Goal: Transaction & Acquisition: Purchase product/service

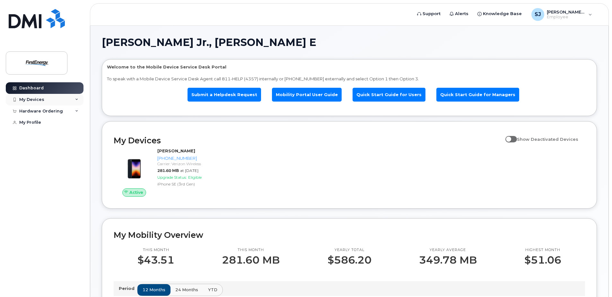
click at [75, 99] on div "My Devices" at bounding box center [45, 100] width 78 height 12
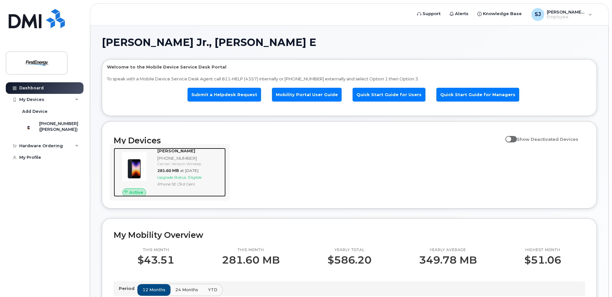
click at [199, 178] on span "Eligible" at bounding box center [194, 177] width 13 height 5
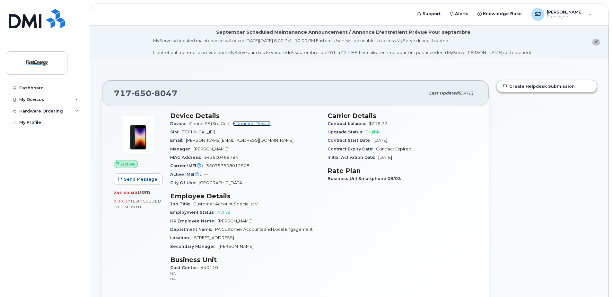
click at [246, 124] on link "+ Upgrade Device" at bounding box center [252, 123] width 38 height 5
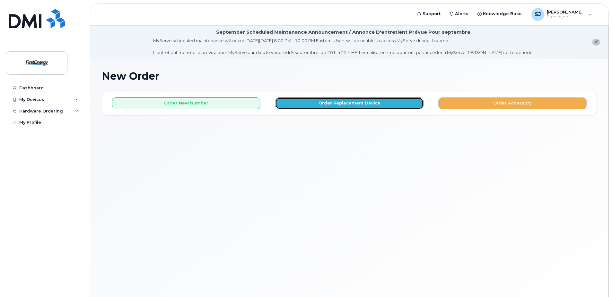
click at [362, 104] on button "Order Replacement Device" at bounding box center [349, 103] width 148 height 12
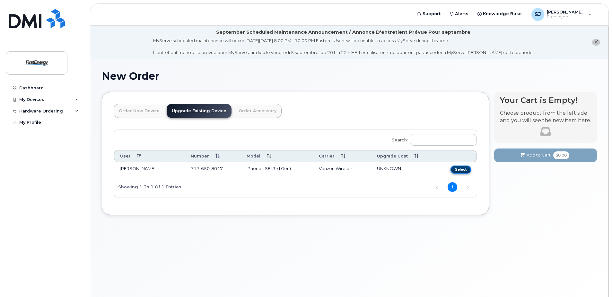
click at [461, 169] on button "Select" at bounding box center [460, 169] width 21 height 8
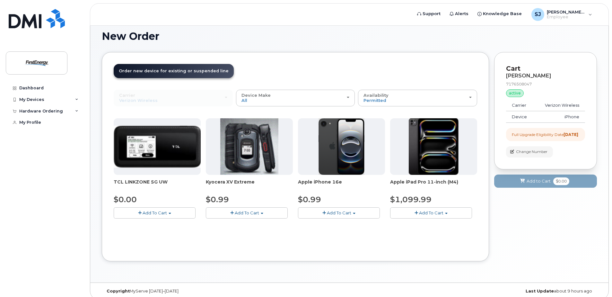
scroll to position [46, 0]
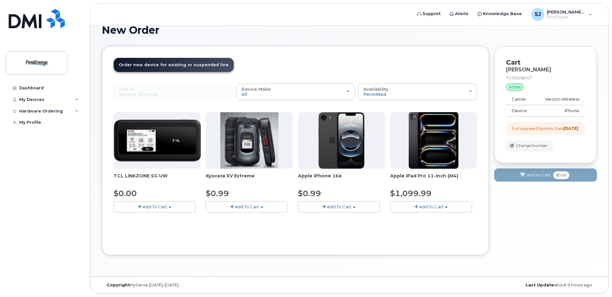
click at [327, 207] on span "Add To Cart" at bounding box center [339, 206] width 24 height 5
click at [340, 209] on span "Add To Cart" at bounding box center [339, 206] width 24 height 5
click at [352, 206] on button "Add To Cart" at bounding box center [339, 206] width 82 height 11
click at [344, 218] on link "$0.99 - 2 Year Upgrade" at bounding box center [331, 218] width 62 height 8
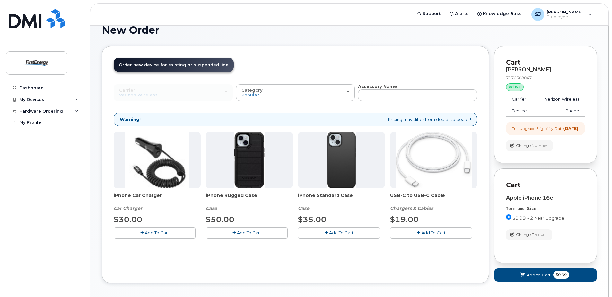
click at [234, 233] on icon "button" at bounding box center [234, 233] width 4 height 4
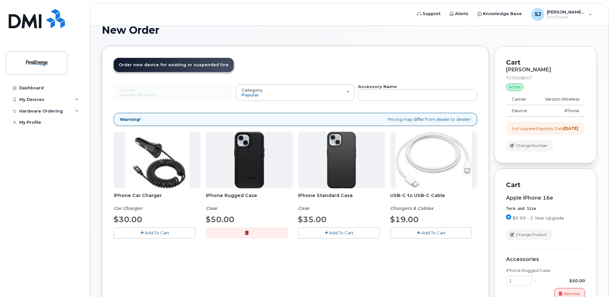
click at [420, 235] on button "Add To Cart" at bounding box center [431, 232] width 82 height 11
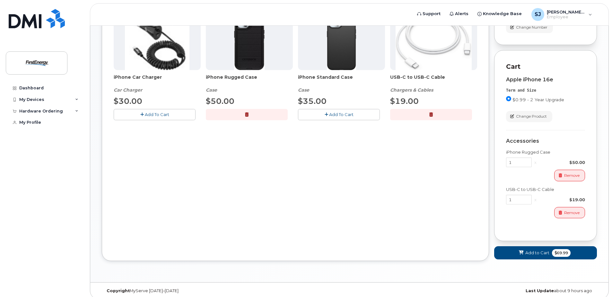
scroll to position [174, 0]
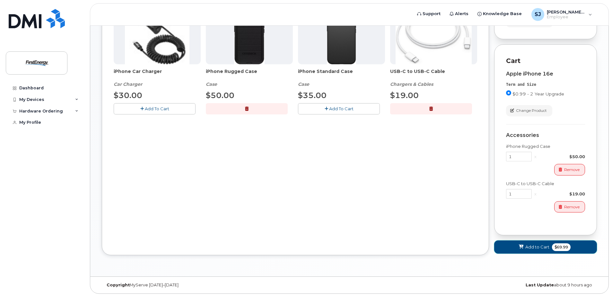
click at [529, 248] on span "Add to Cart" at bounding box center [537, 247] width 24 height 6
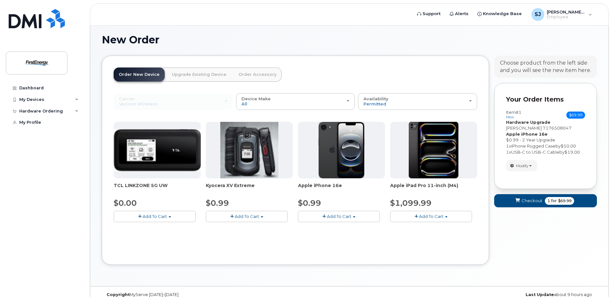
scroll to position [46, 0]
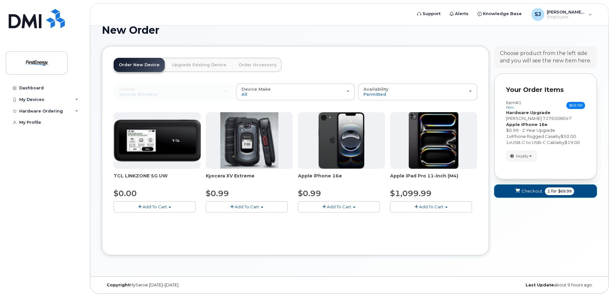
click at [527, 191] on span "Checkout" at bounding box center [531, 191] width 21 height 6
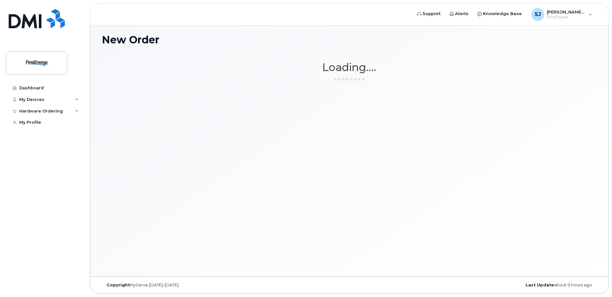
scroll to position [36, 0]
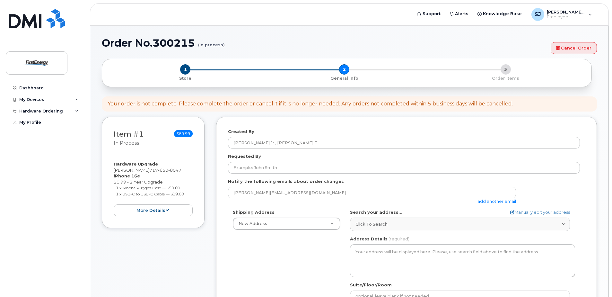
select select
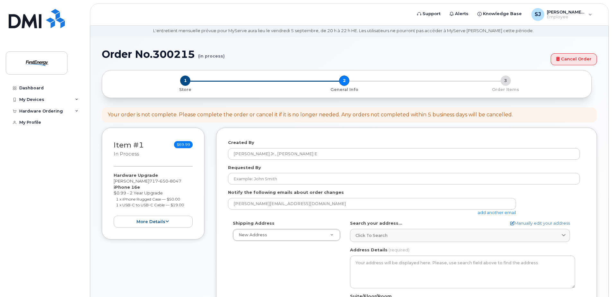
scroll to position [32, 0]
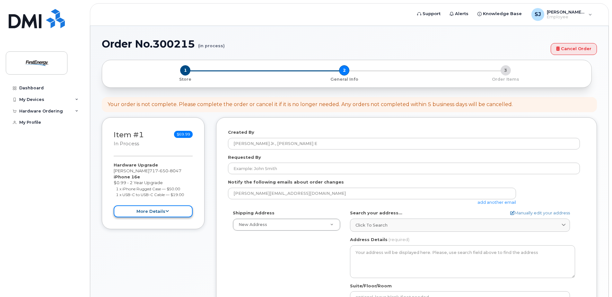
click at [163, 211] on button "more details" at bounding box center [153, 211] width 79 height 12
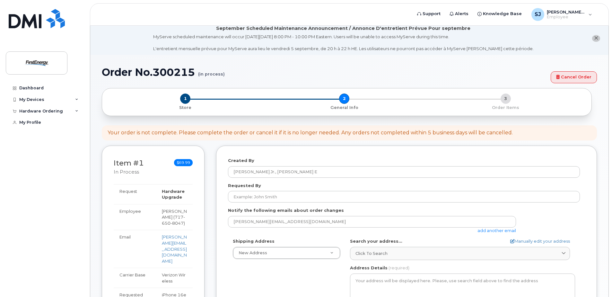
scroll to position [0, 0]
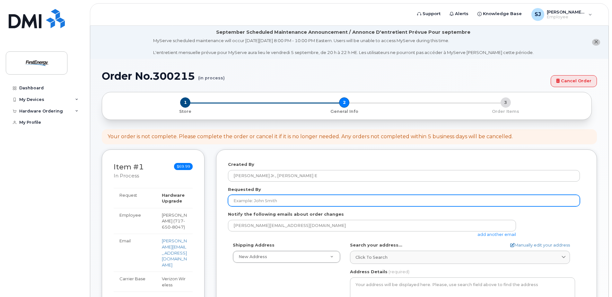
click at [261, 202] on input "Requested By" at bounding box center [404, 201] width 352 height 12
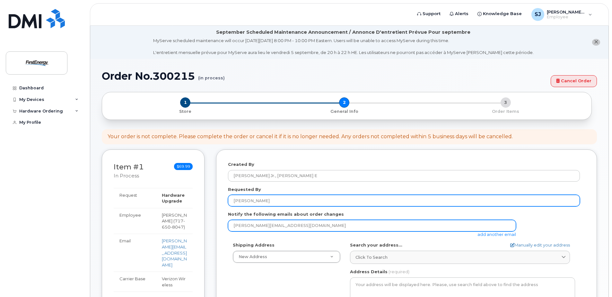
type input "[PERSON_NAME]"
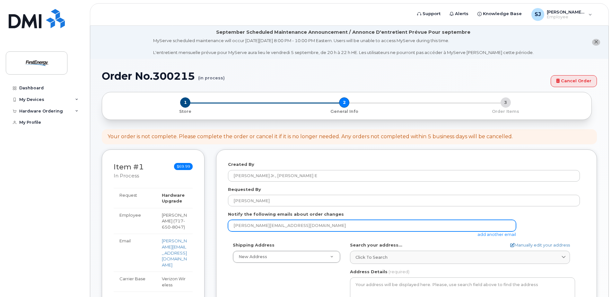
click at [306, 227] on input "[PERSON_NAME][EMAIL_ADDRESS][DOMAIN_NAME]" at bounding box center [372, 226] width 288 height 12
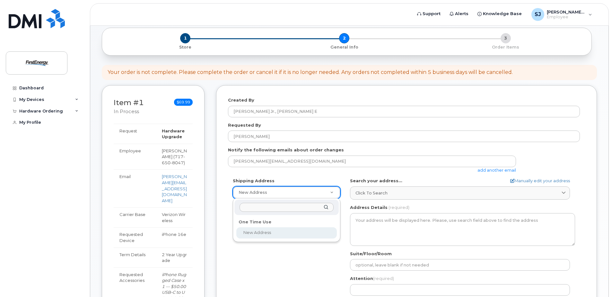
click at [267, 209] on input "text" at bounding box center [286, 207] width 94 height 9
type input "1"
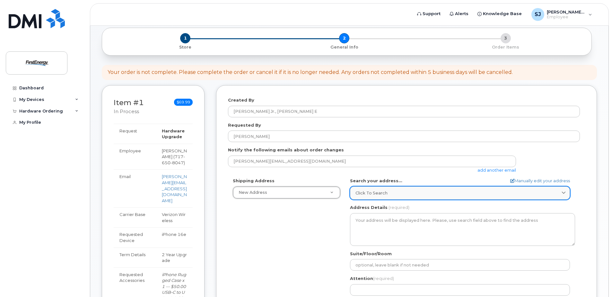
click at [387, 194] on span "Click to search" at bounding box center [371, 193] width 32 height 6
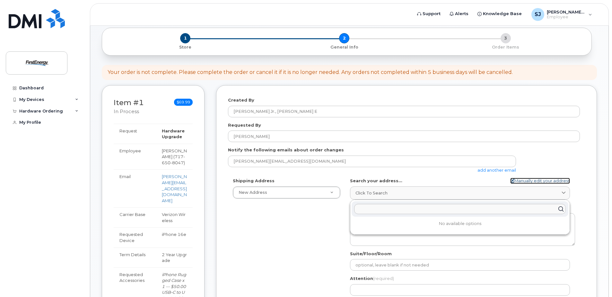
click at [536, 182] on link "Manually edit your address" at bounding box center [540, 181] width 60 height 6
select select
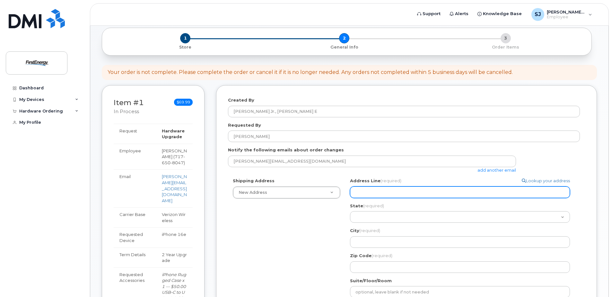
click at [410, 193] on input "Address Line (required)" at bounding box center [460, 192] width 220 height 12
select select
type input "1"
select select
type input "14"
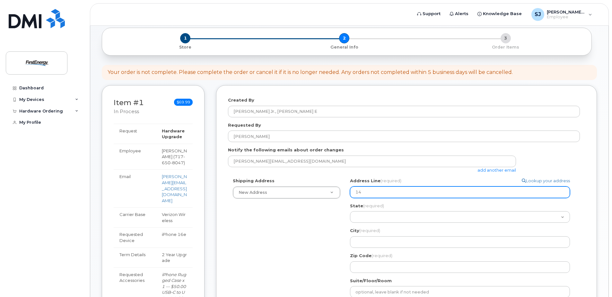
select select
type input "145"
select select
type input "145 L"
select select
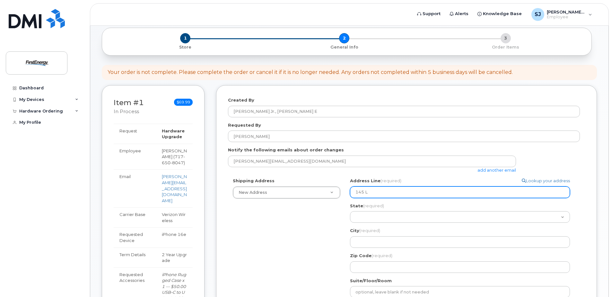
type input "145 Li"
select select
type input "145 Lin"
select select
type input "145 Lind"
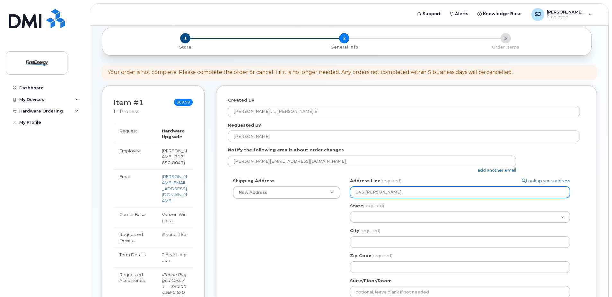
select select
type input "145 Linde"
select select
type input "145 Linden"
select select
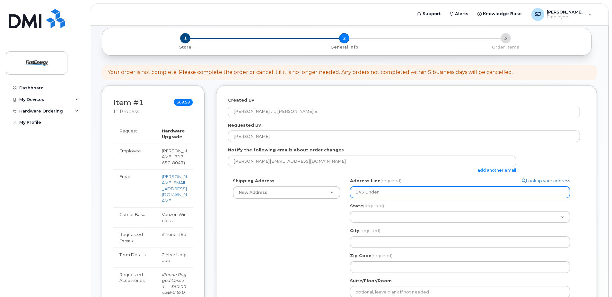
type input "145 Linden A"
select select
type input "145 Linden Av"
select select
type input "145 Linden Ave"
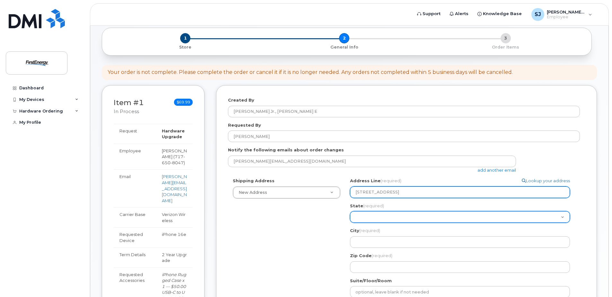
select select "PA"
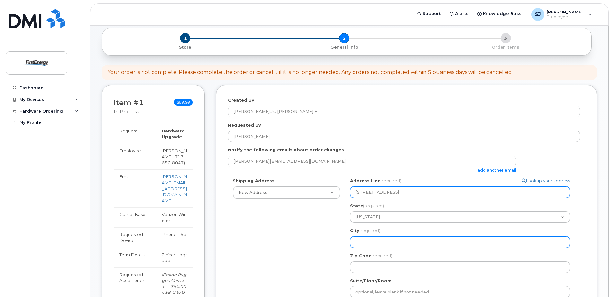
select select
type input "R"
select select
type input "Re"
select select
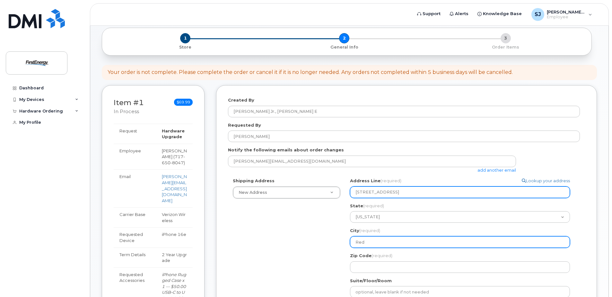
type input "Red"
select select
type input "Red L"
select select
type input "Red Li"
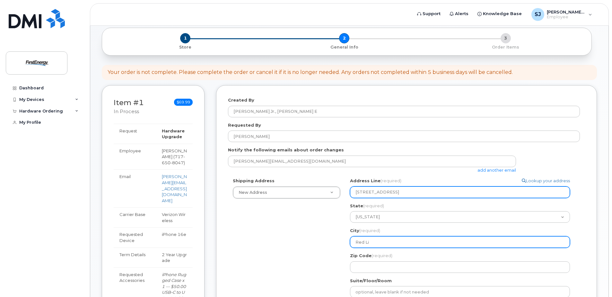
select select
type input "Red Lio"
select select
type input "Red Lion"
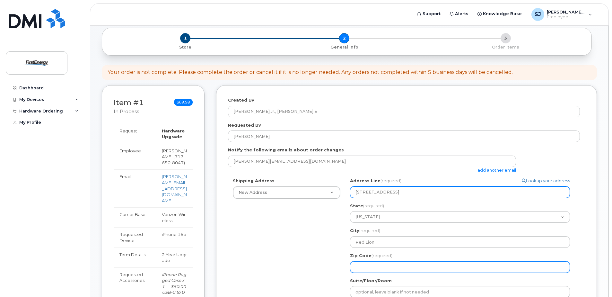
select select
type input "1"
select select
type input "17"
select select
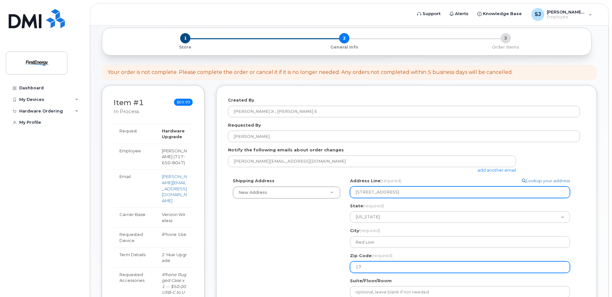
type input "173"
select select
type input "1735"
select select
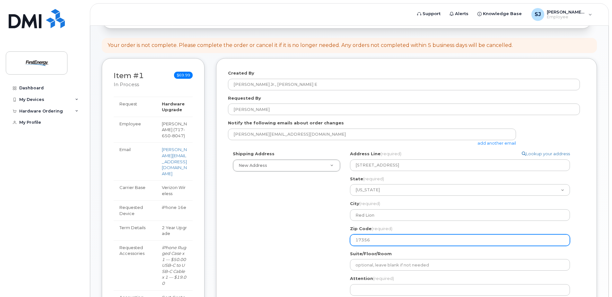
scroll to position [128, 0]
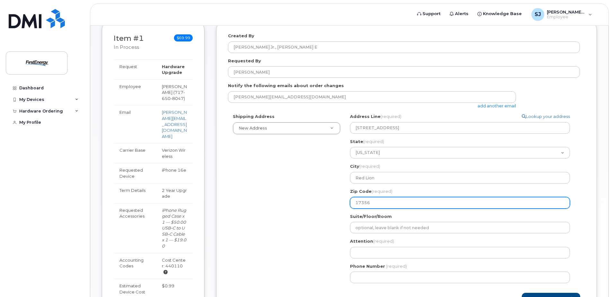
type input "17356"
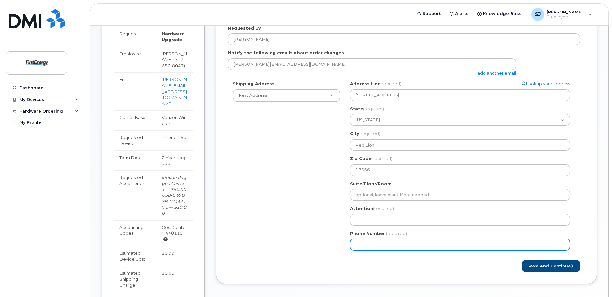
scroll to position [193, 0]
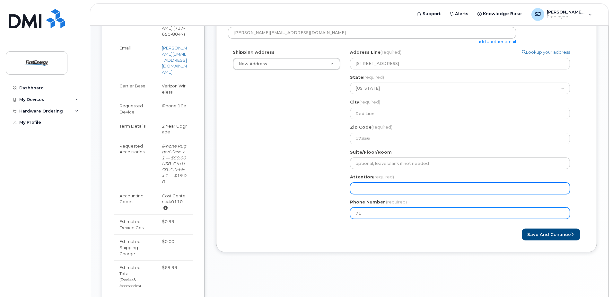
type input "717"
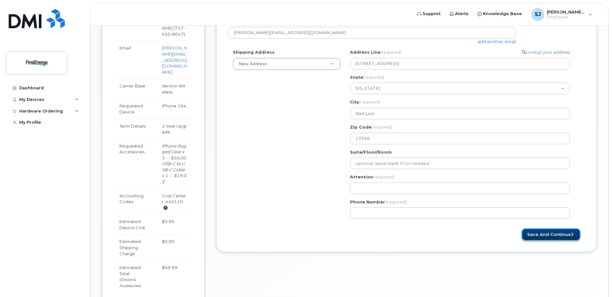
click at [551, 235] on button "Save and Continue" at bounding box center [551, 234] width 58 height 12
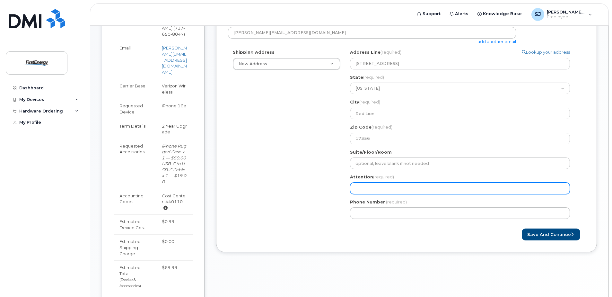
click at [411, 189] on input "Attention (required)" at bounding box center [460, 188] width 220 height 12
select select
type input "D"
select select
type input "Do"
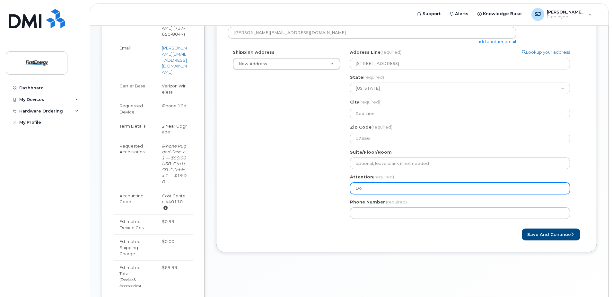
select select
type input "Don"
select select
type input "Dona"
select select
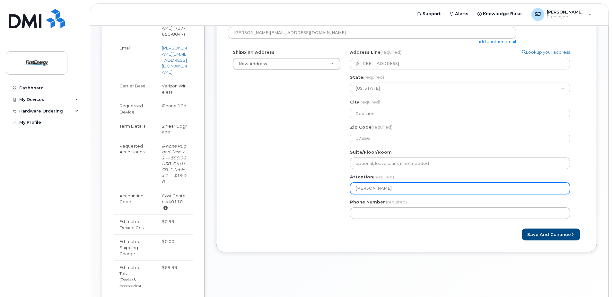
type input "Donal"
select select
type input "Donald"
select select
type input "Donald E"
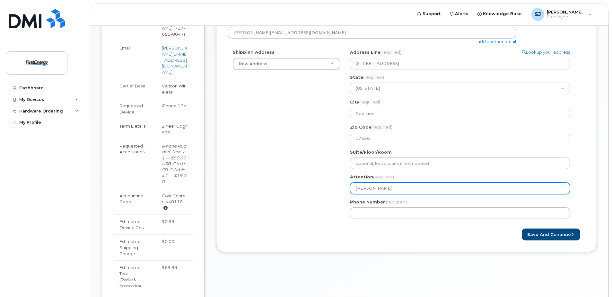
select select
type input "Donald E S"
select select
type input "Donald E Sm"
select select
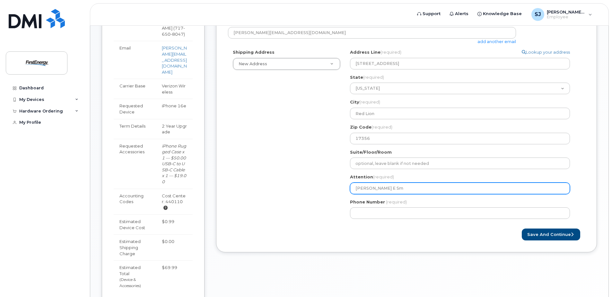
type input "Donald E Smi"
select select
type input "Donald E Smit"
select select
type input "Donald E Smith"
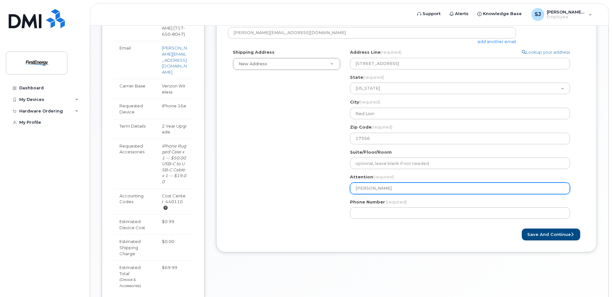
select select
type input "Donald E Smith J"
select select
type input "Donald E Smith Jr"
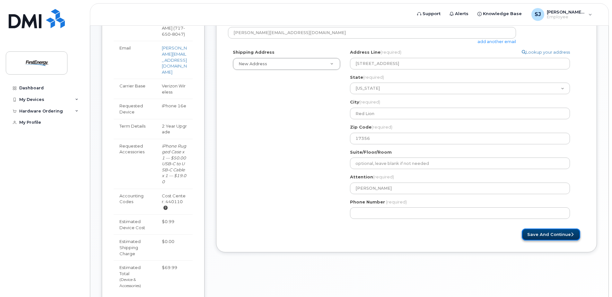
click at [541, 237] on button "Save and Continue" at bounding box center [551, 234] width 58 height 12
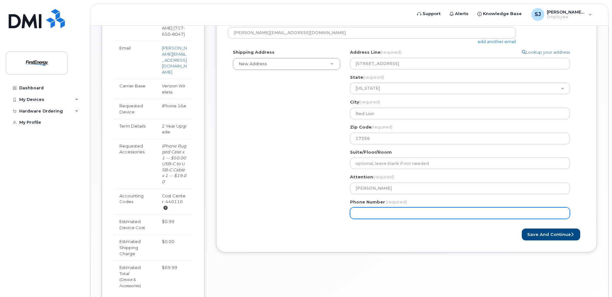
click at [407, 214] on input "Phone Number" at bounding box center [460, 213] width 220 height 12
click at [354, 212] on input "Phone Number" at bounding box center [460, 213] width 220 height 12
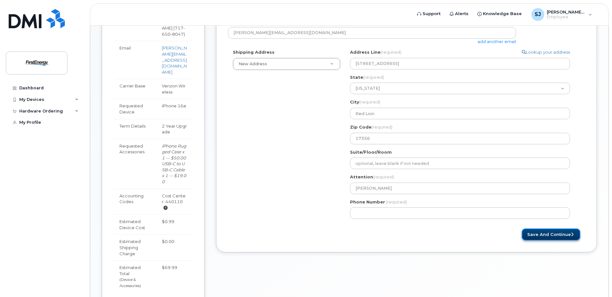
click at [544, 234] on button "Save and Continue" at bounding box center [551, 234] width 58 height 12
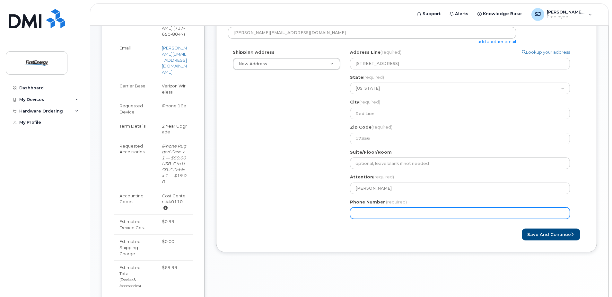
click at [403, 212] on input "Phone Number" at bounding box center [460, 213] width 220 height 12
drag, startPoint x: 403, startPoint y: 212, endPoint x: 306, endPoint y: 208, distance: 96.7
click at [306, 208] on div "Shipping Address New Address New Address PA Red Lion Search your address... Man…" at bounding box center [404, 136] width 352 height 174
type input "717650804"
select select
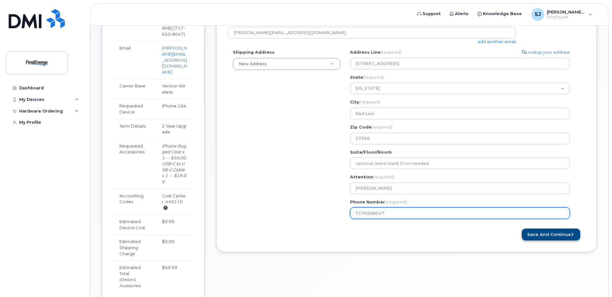
type input "7176508047"
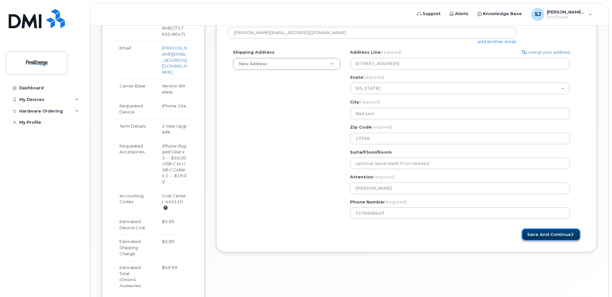
click at [546, 235] on button "Save and Continue" at bounding box center [551, 234] width 58 height 12
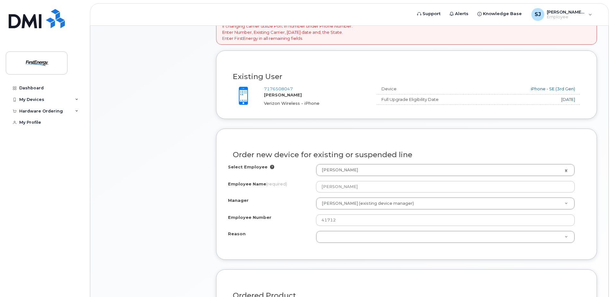
scroll to position [289, 0]
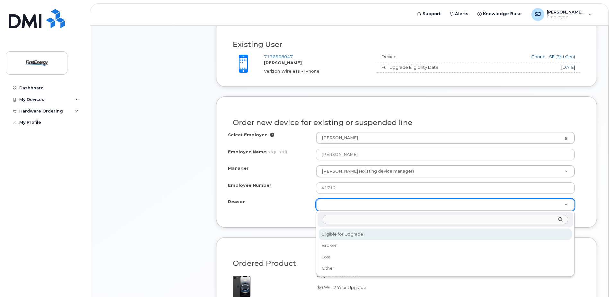
select select "eligible_for_upgrade"
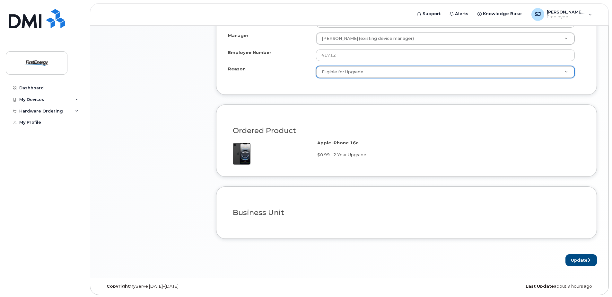
scroll to position [423, 0]
click at [354, 203] on div "Business Unit" at bounding box center [406, 208] width 357 height 23
click at [279, 214] on h3 "Business Unit" at bounding box center [406, 211] width 347 height 8
click at [582, 258] on button "Update" at bounding box center [580, 259] width 31 height 12
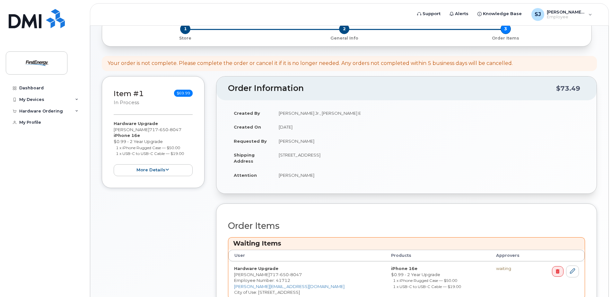
scroll to position [180, 0]
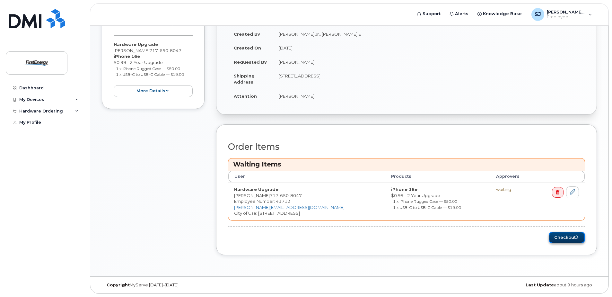
click at [566, 238] on button "Checkout" at bounding box center [567, 237] width 36 height 12
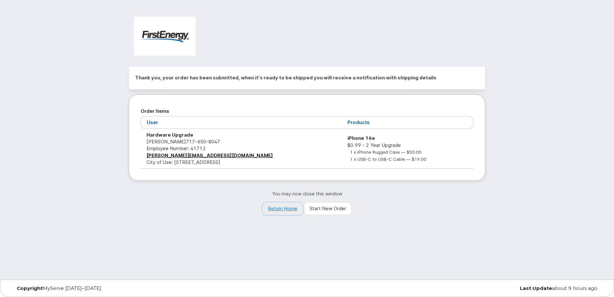
click at [282, 211] on link "Return Home" at bounding box center [282, 208] width 40 height 13
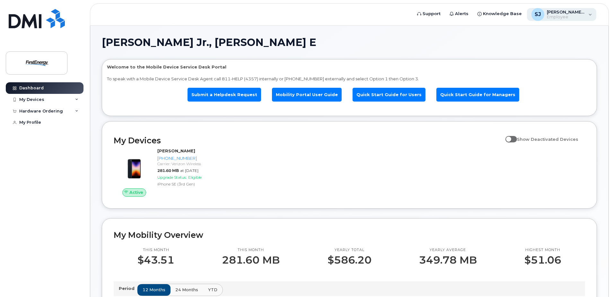
click at [590, 15] on div "[PERSON_NAME], [PERSON_NAME] E Employee" at bounding box center [562, 14] width 70 height 13
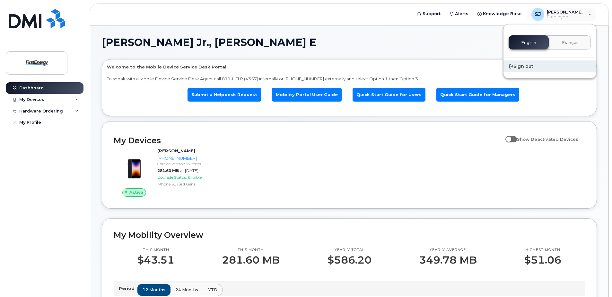
click at [528, 64] on div "Sign out" at bounding box center [549, 66] width 92 height 12
